Goal: Transaction & Acquisition: Purchase product/service

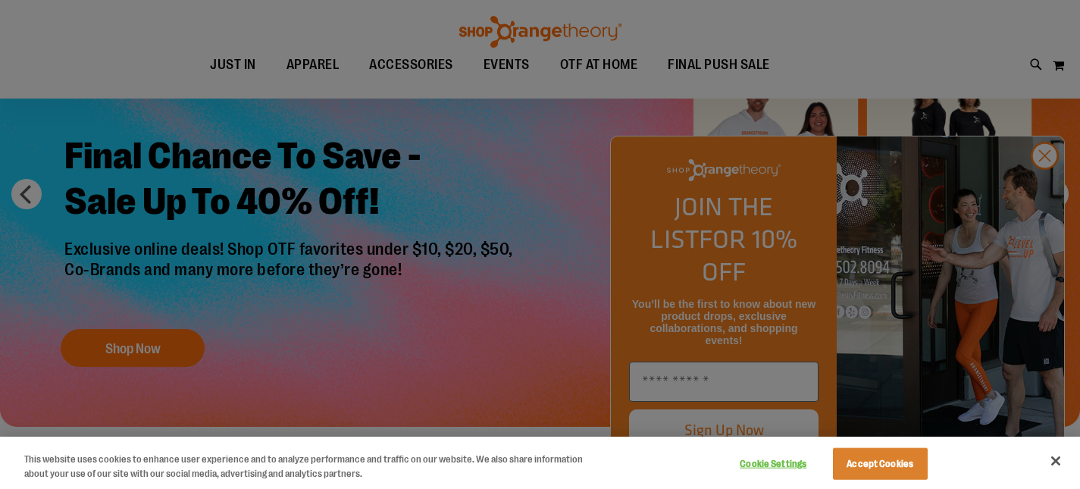
scroll to position [117, 0]
click at [559, 186] on div at bounding box center [540, 244] width 1080 height 489
click at [1055, 465] on button "Close" at bounding box center [1055, 460] width 33 height 33
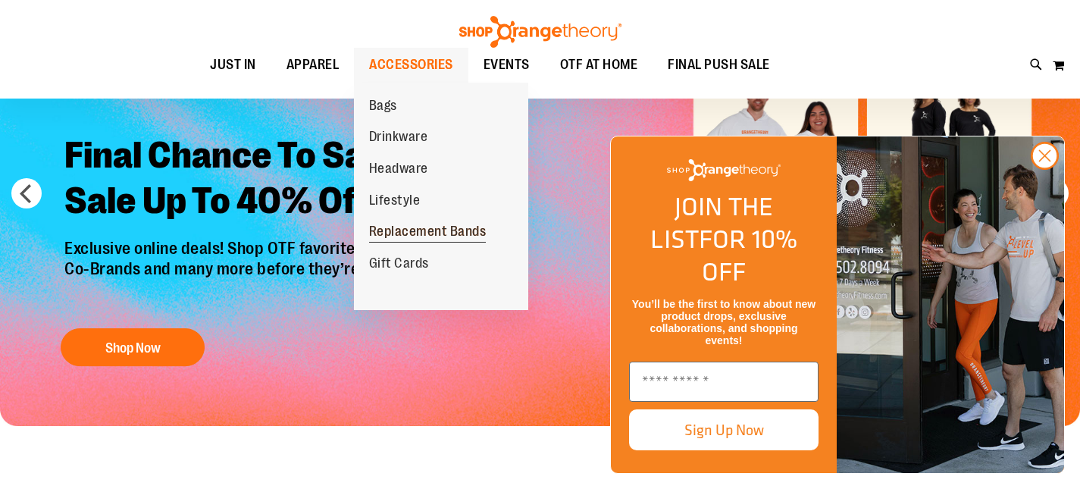
click at [462, 239] on span "Replacement Bands" at bounding box center [427, 233] width 117 height 19
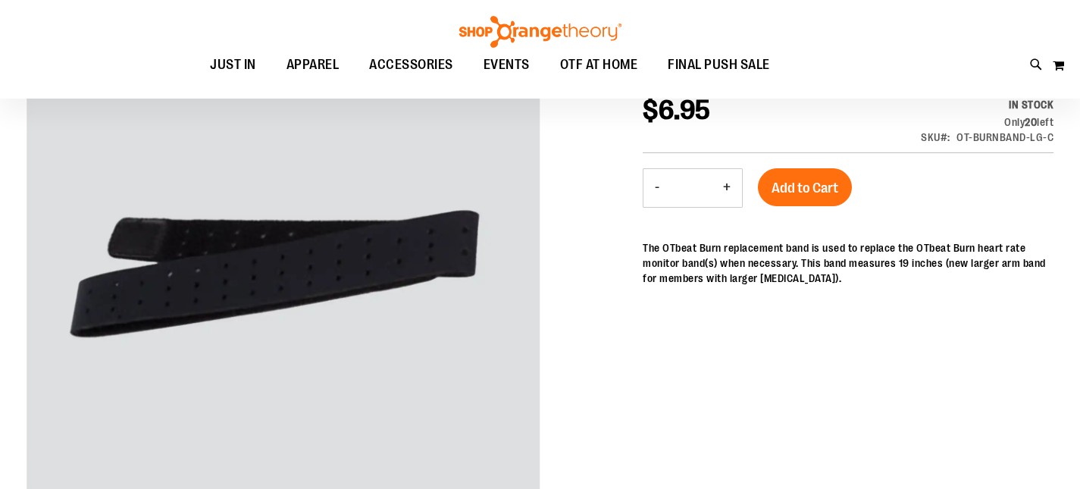
scroll to position [226, 0]
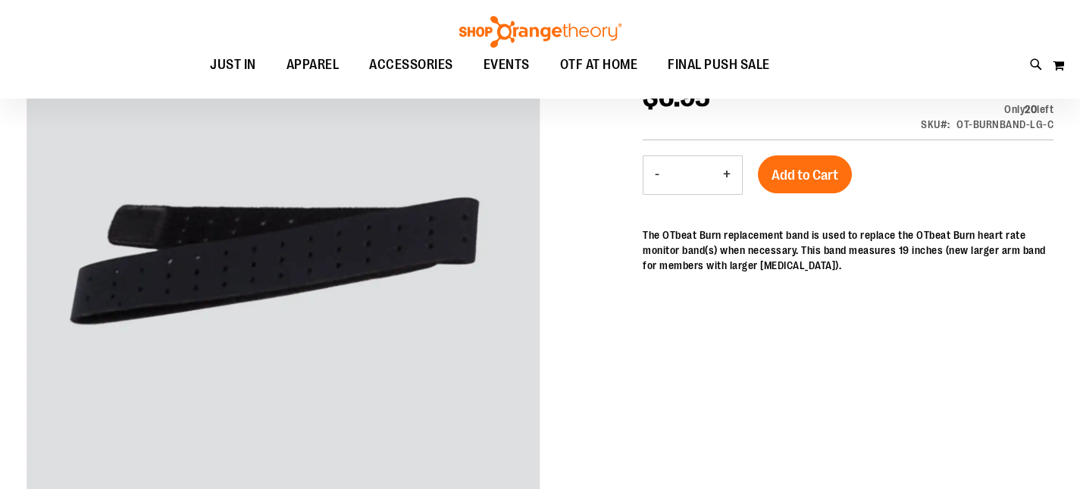
click at [607, 216] on div at bounding box center [540, 260] width 1027 height 533
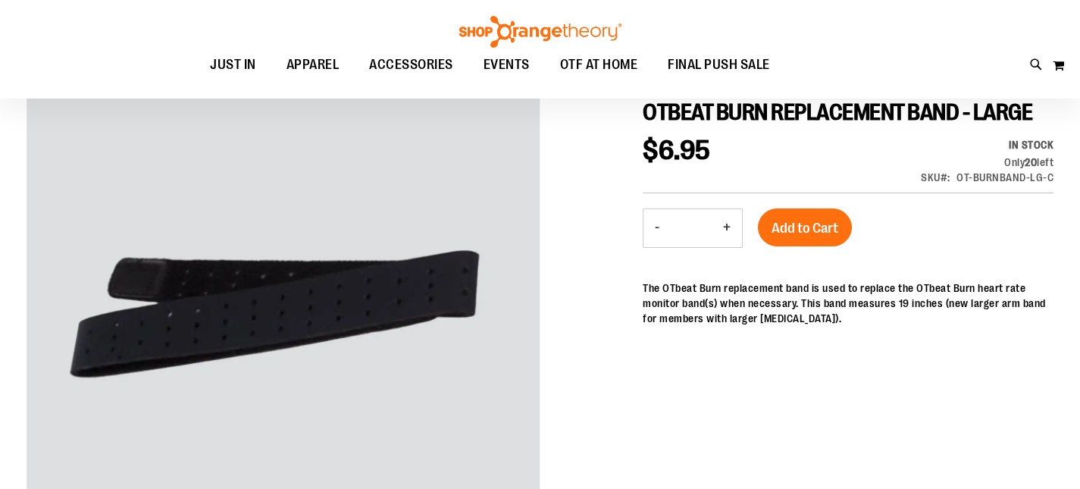
scroll to position [177, 0]
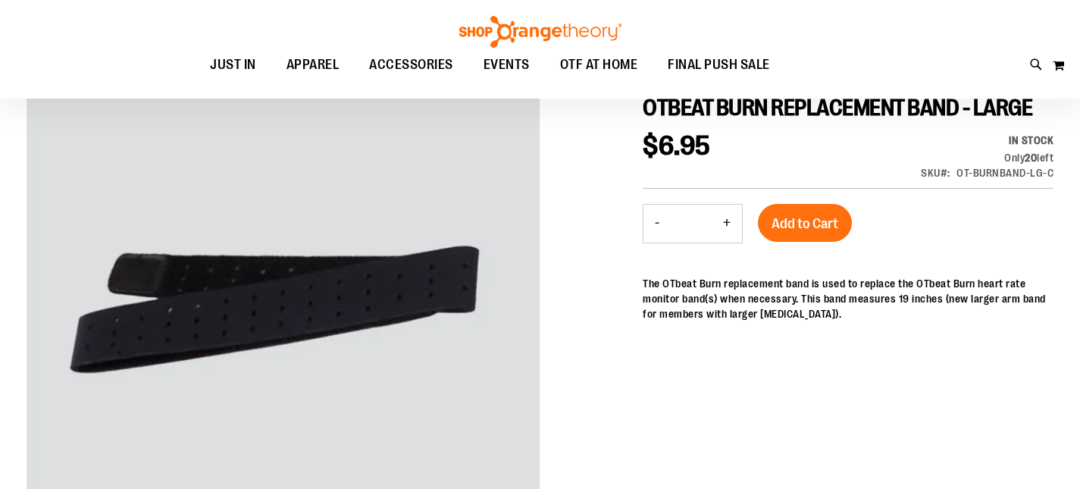
click at [607, 216] on div at bounding box center [540, 308] width 1027 height 533
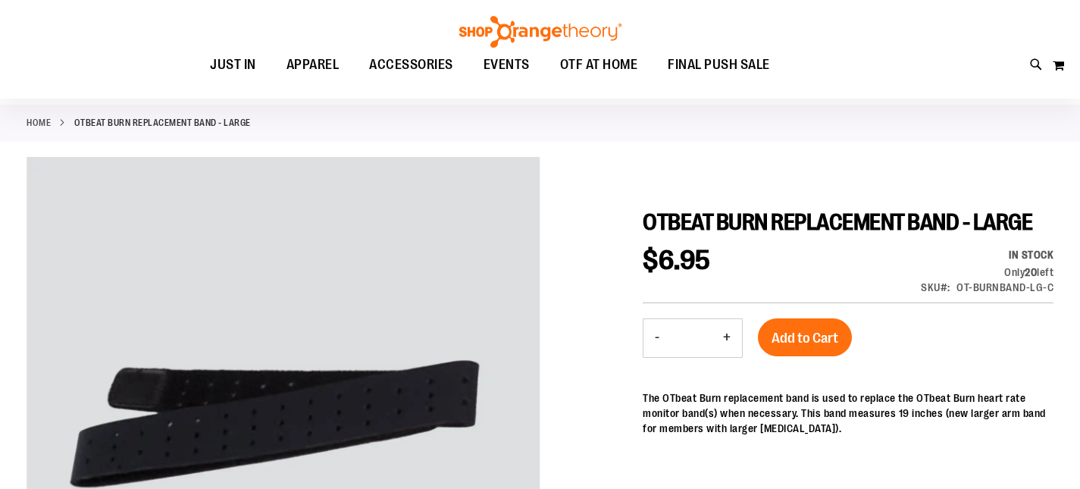
scroll to position [64, 0]
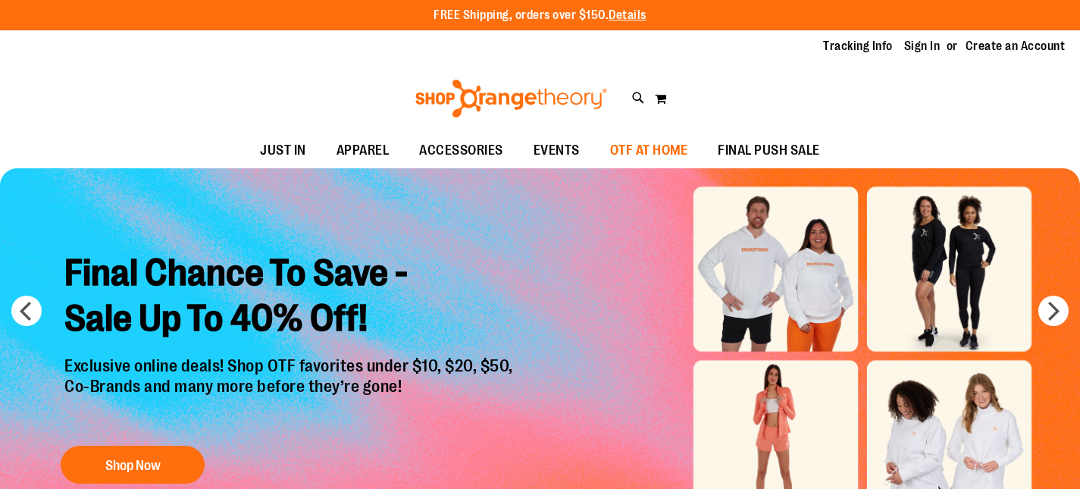
click at [631, 151] on span "OTF AT HOME" at bounding box center [649, 150] width 78 height 34
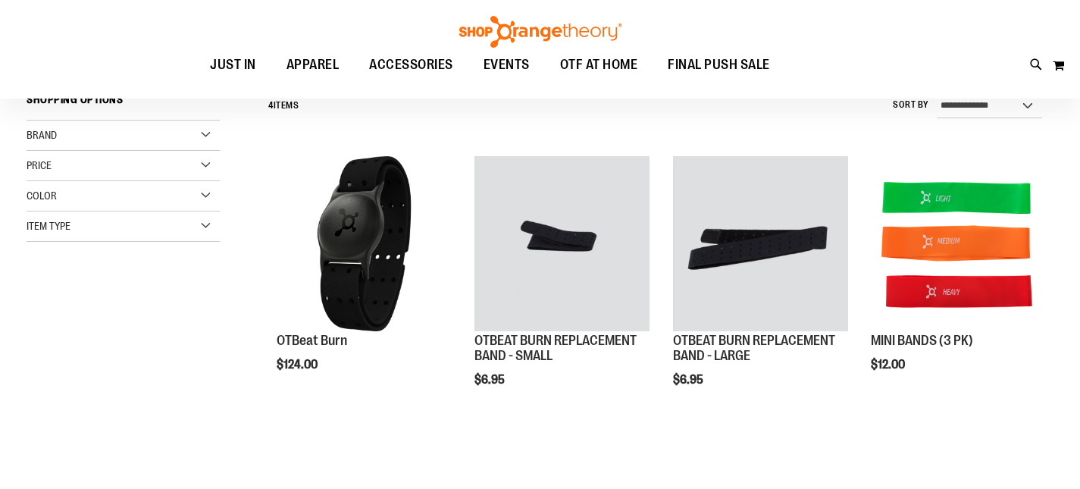
scroll to position [150, 0]
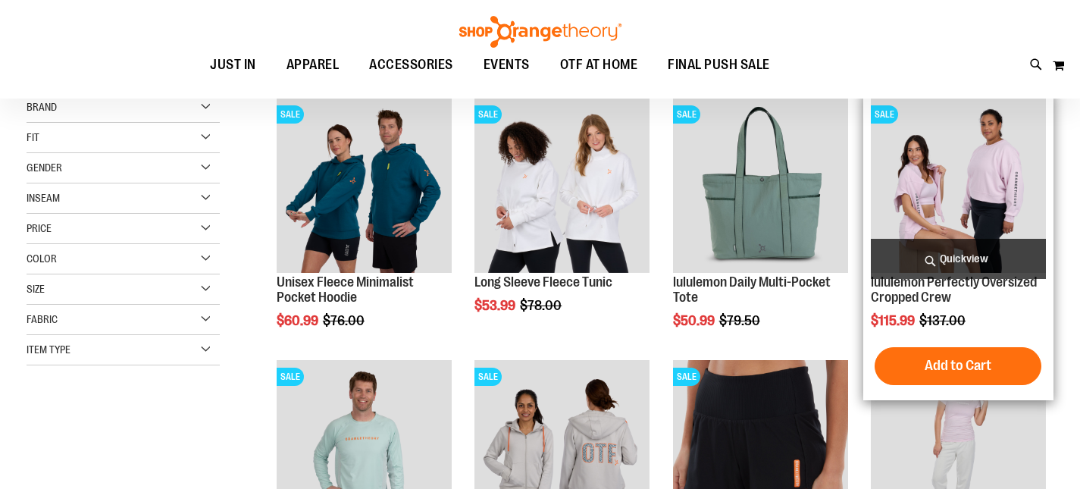
scroll to position [49, 0]
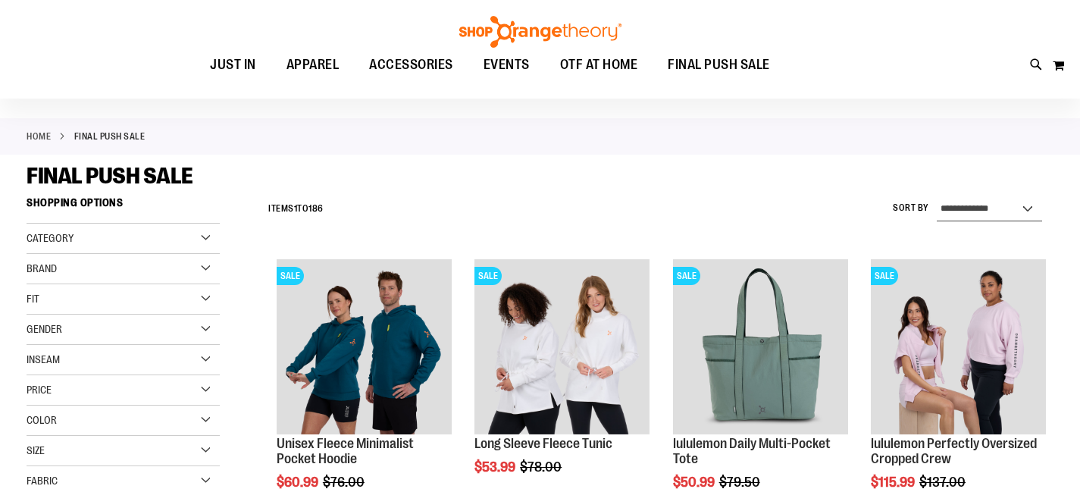
click at [971, 211] on select "**********" at bounding box center [989, 209] width 105 height 24
select select "*********"
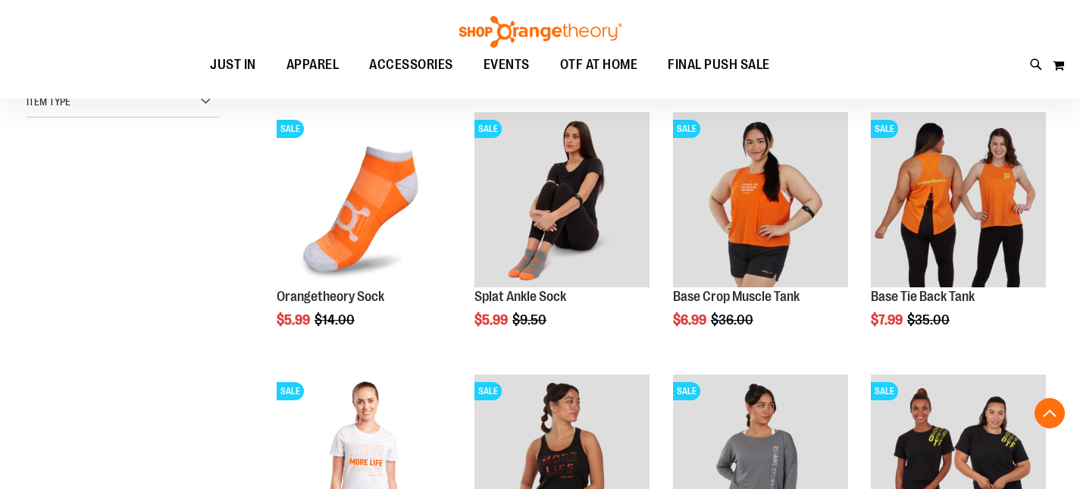
scroll to position [465, 0]
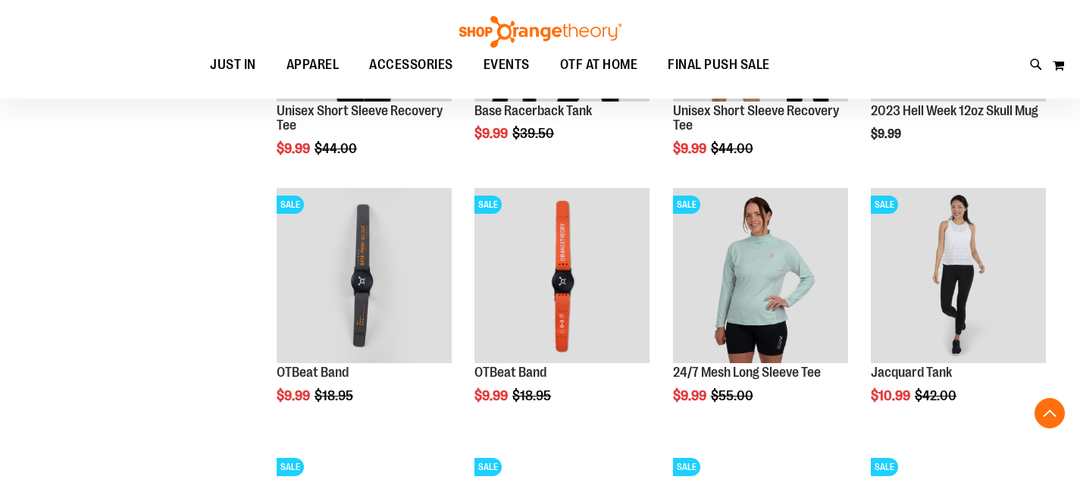
scroll to position [1236, 0]
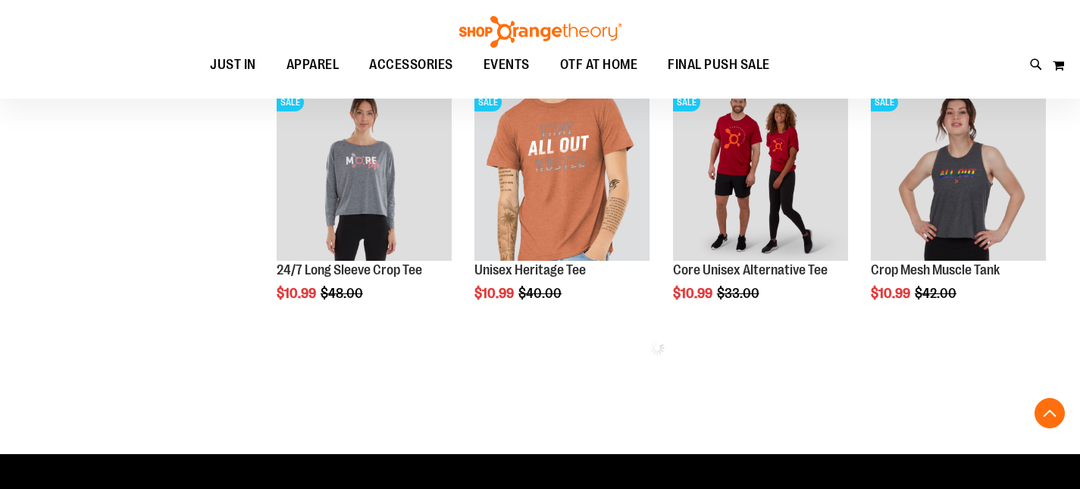
scroll to position [1534, 0]
